Goal: Task Accomplishment & Management: Complete application form

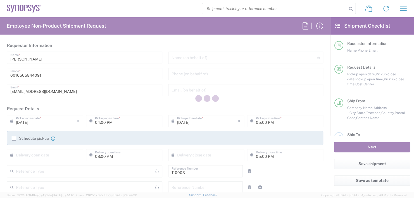
type input "US01, FAC, MV/SV Fac 110003"
type input "[US_STATE]"
type input "[GEOGRAPHIC_DATA]"
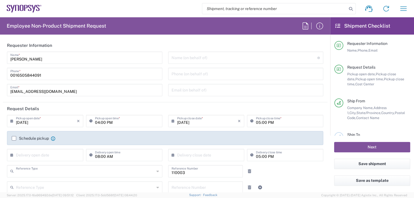
type input "Department"
type input "Delivered at Place"
type input "[GEOGRAPHIC_DATA]"
click at [190, 58] on input "text" at bounding box center [245, 58] width 146 height 10
type input "Headquarters USSV"
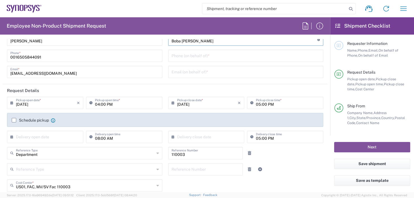
scroll to position [28, 0]
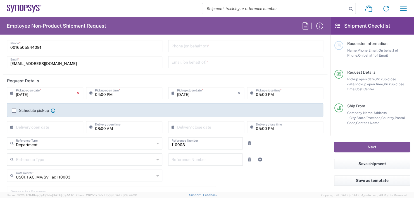
type input "Boba [PERSON_NAME]"
click at [78, 94] on icon "×" at bounding box center [78, 93] width 3 height 9
click at [57, 93] on input "text" at bounding box center [46, 93] width 61 height 10
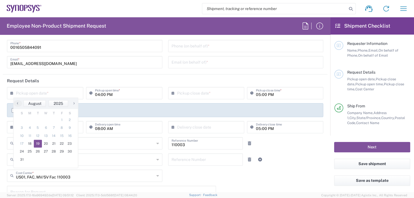
click at [37, 142] on span "19" at bounding box center [38, 144] width 8 height 8
type input "[DATE]"
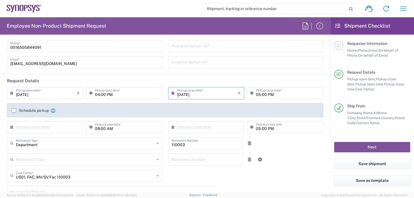
click at [116, 93] on input "04:00 PM" at bounding box center [127, 93] width 64 height 10
click at [116, 93] on input ":00 PM" at bounding box center [127, 93] width 64 height 10
type input ":"
click at [101, 94] on input at bounding box center [127, 93] width 64 height 10
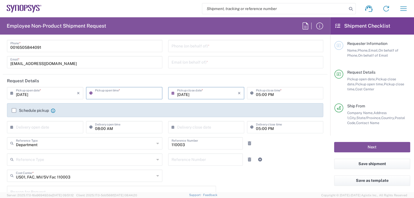
type input "02:30 PM"
type input "[DATE]"
type input "[PERSON_NAME] Fargo Bank Lockbox"
type input "[STREET_ADDRESS],"
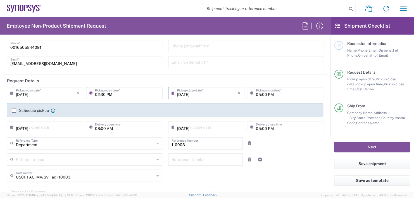
type input "El Monte,"
type input "[US_STATE]"
type input "91731"
type input "Synopsys Inc., 3175612"
type input "[PHONE_NUMBER]"
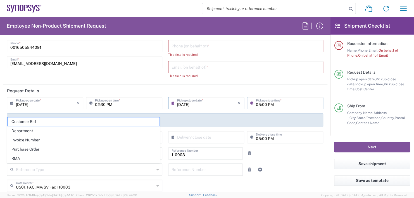
click at [272, 103] on input "05:00 PM" at bounding box center [288, 103] width 64 height 10
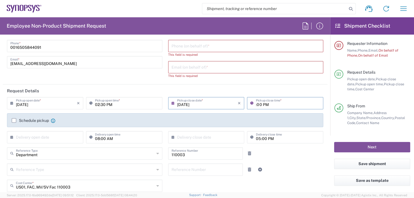
click at [272, 103] on input ":00 PM" at bounding box center [288, 103] width 64 height 10
type input ":"
type input "02:30 PM"
type input "[DATE]"
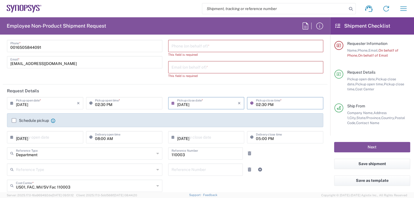
type input "[US_STATE]"
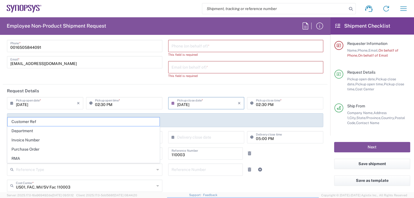
click at [182, 4] on div "Shipment request Shipment tracking Employee non-product shipment request My shi…" at bounding box center [227, 8] width 370 height 13
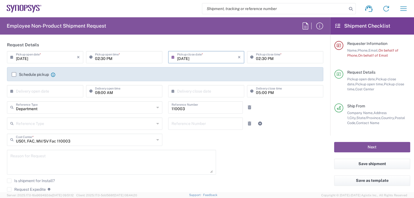
scroll to position [84, 0]
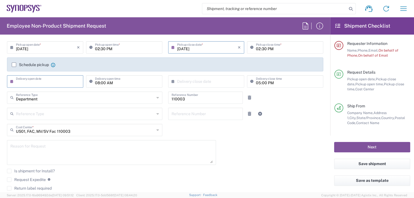
click at [26, 82] on input "text" at bounding box center [46, 81] width 61 height 10
click at [48, 130] on span "20" at bounding box center [46, 132] width 8 height 8
type input "[DATE]"
click at [123, 81] on input "08:00 AM" at bounding box center [127, 81] width 64 height 10
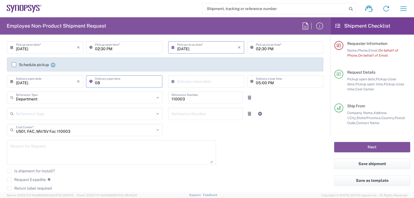
type input "0"
type input "11:00 AM"
click at [205, 79] on input "text" at bounding box center [207, 81] width 61 height 10
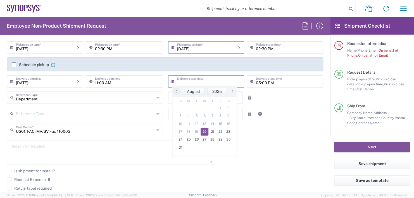
click at [206, 130] on span "20" at bounding box center [205, 132] width 8 height 8
type input "[DATE]"
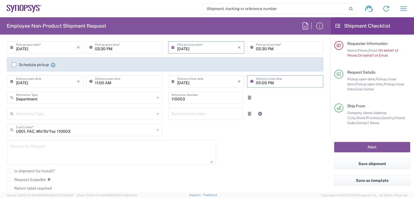
click at [275, 81] on input "05:00 PM" at bounding box center [288, 81] width 64 height 10
click at [267, 81] on input ":00 PM" at bounding box center [288, 81] width 64 height 10
type input ":"
type input "11:00 AM"
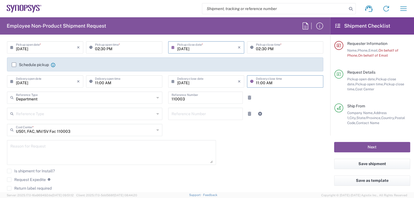
type input "[US_STATE]"
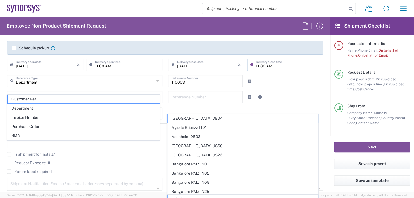
scroll to position [112, 0]
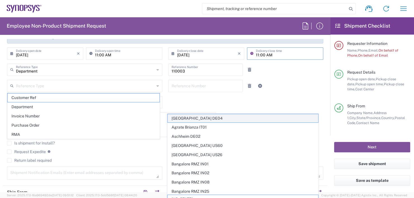
click at [199, 115] on span "[GEOGRAPHIC_DATA] DE04" at bounding box center [243, 118] width 151 height 9
type input "[GEOGRAPHIC_DATA] DE04"
type input "Synopsys GmbH"
type input "[STREET_ADDRESS]"
type input "[GEOGRAPHIC_DATA]"
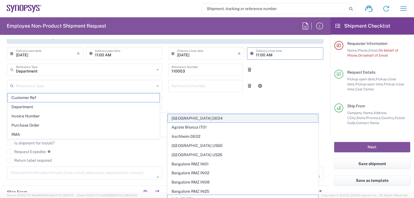
type input "[GEOGRAPHIC_DATA]"
type input "52072"
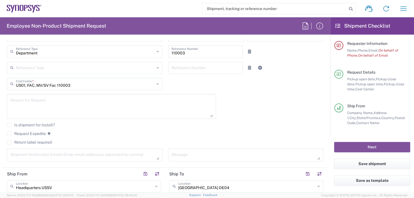
scroll to position [140, 0]
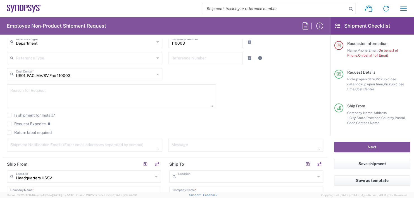
click at [203, 176] on input "text" at bounding box center [246, 177] width 137 height 10
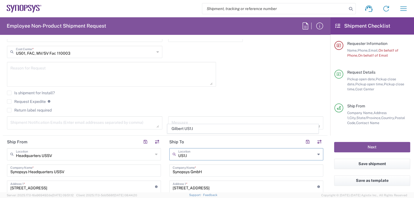
scroll to position [224, 0]
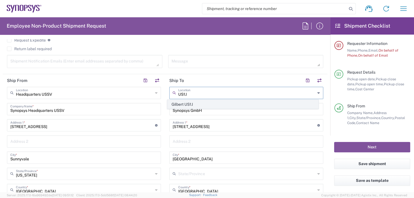
type input "Gilbert US1J"
type input "Synopsys Inc"
type input "[STREET_ADDRESS][PERSON_NAME]"
type input "[PERSON_NAME]"
type input "[GEOGRAPHIC_DATA]"
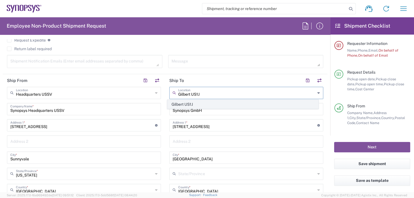
type input "85233"
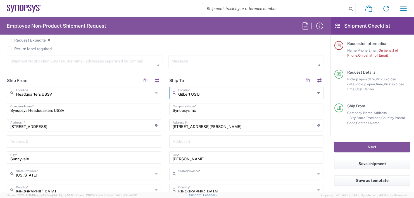
type input "[US_STATE]"
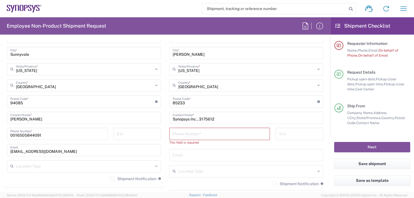
scroll to position [335, 0]
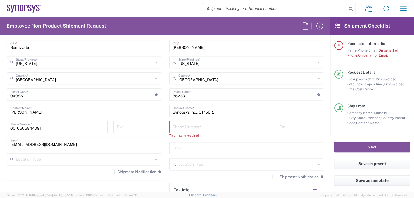
type input "Gilbert US1J"
click at [185, 127] on input "tel" at bounding box center [220, 127] width 94 height 10
click at [292, 46] on input "[PERSON_NAME]" at bounding box center [246, 46] width 147 height 10
drag, startPoint x: 220, startPoint y: 112, endPoint x: 136, endPoint y: 118, distance: 83.5
click at [128, 113] on div "Ship From Headquarters USSV Location Headquarters [GEOGRAPHIC_DATA] Agrate Bria…" at bounding box center [165, 82] width 325 height 238
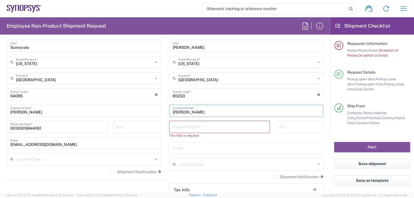
type input "[PERSON_NAME]"
click at [183, 128] on input "tel" at bounding box center [220, 127] width 94 height 10
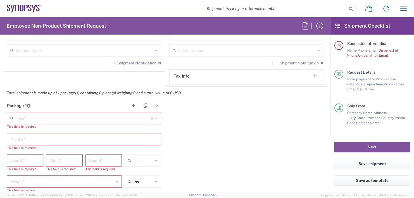
scroll to position [447, 0]
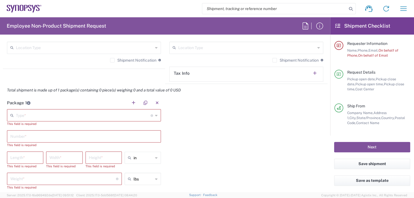
type input "[PHONE_NUMBER]"
click at [27, 112] on input "text" at bounding box center [83, 115] width 135 height 10
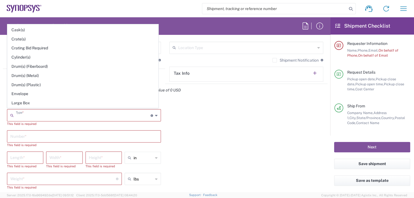
scroll to position [112, 0]
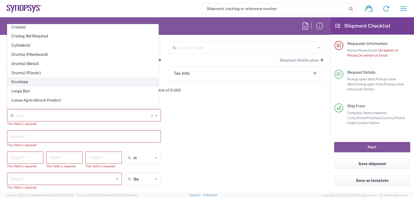
click at [19, 80] on span "Envelope" at bounding box center [83, 82] width 151 height 9
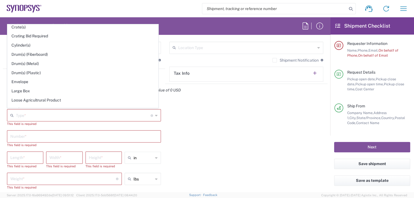
type input "Envelope"
type input "1"
type input "9.5"
type input "12.5"
type input "0.25"
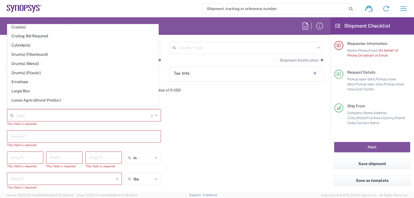
type input "1"
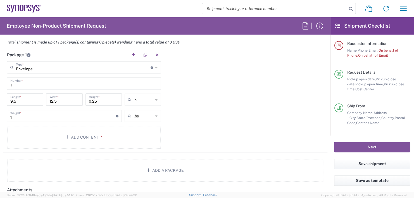
scroll to position [503, 0]
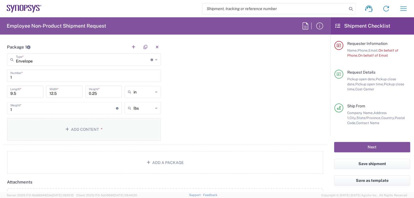
click at [80, 128] on button "Add Content *" at bounding box center [84, 129] width 154 height 23
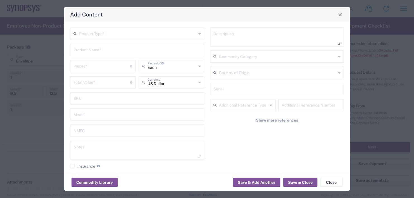
click at [115, 36] on input "text" at bounding box center [137, 33] width 117 height 10
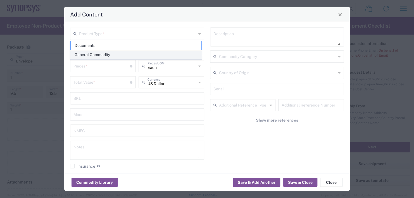
click at [101, 54] on span "General Commodity" at bounding box center [136, 55] width 131 height 9
type input "General Commodity"
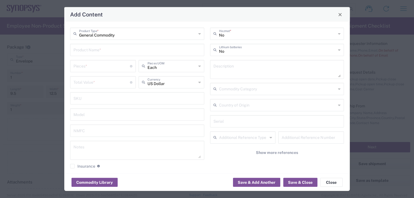
click at [94, 47] on input "text" at bounding box center [136, 50] width 127 height 10
type input "Name Plate"
click at [89, 64] on input "number" at bounding box center [101, 66] width 56 height 10
type input "1"
click at [97, 87] on div "Total Value * Total value of all the pieces" at bounding box center [103, 82] width 66 height 12
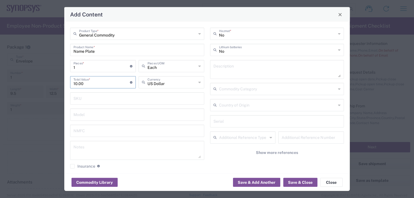
scroll to position [4, 0]
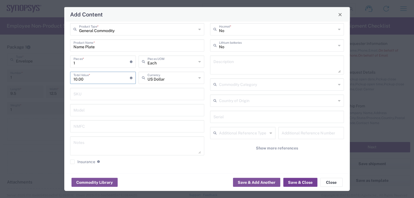
type input "10.00"
click at [302, 183] on button "Save & Close" at bounding box center [300, 182] width 34 height 9
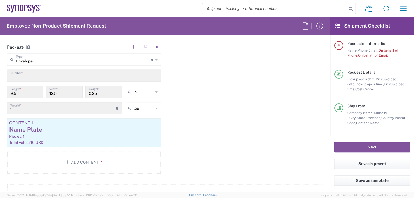
click at [363, 165] on button "Save shipment" at bounding box center [372, 164] width 76 height 10
